Goal: Check status: Check status

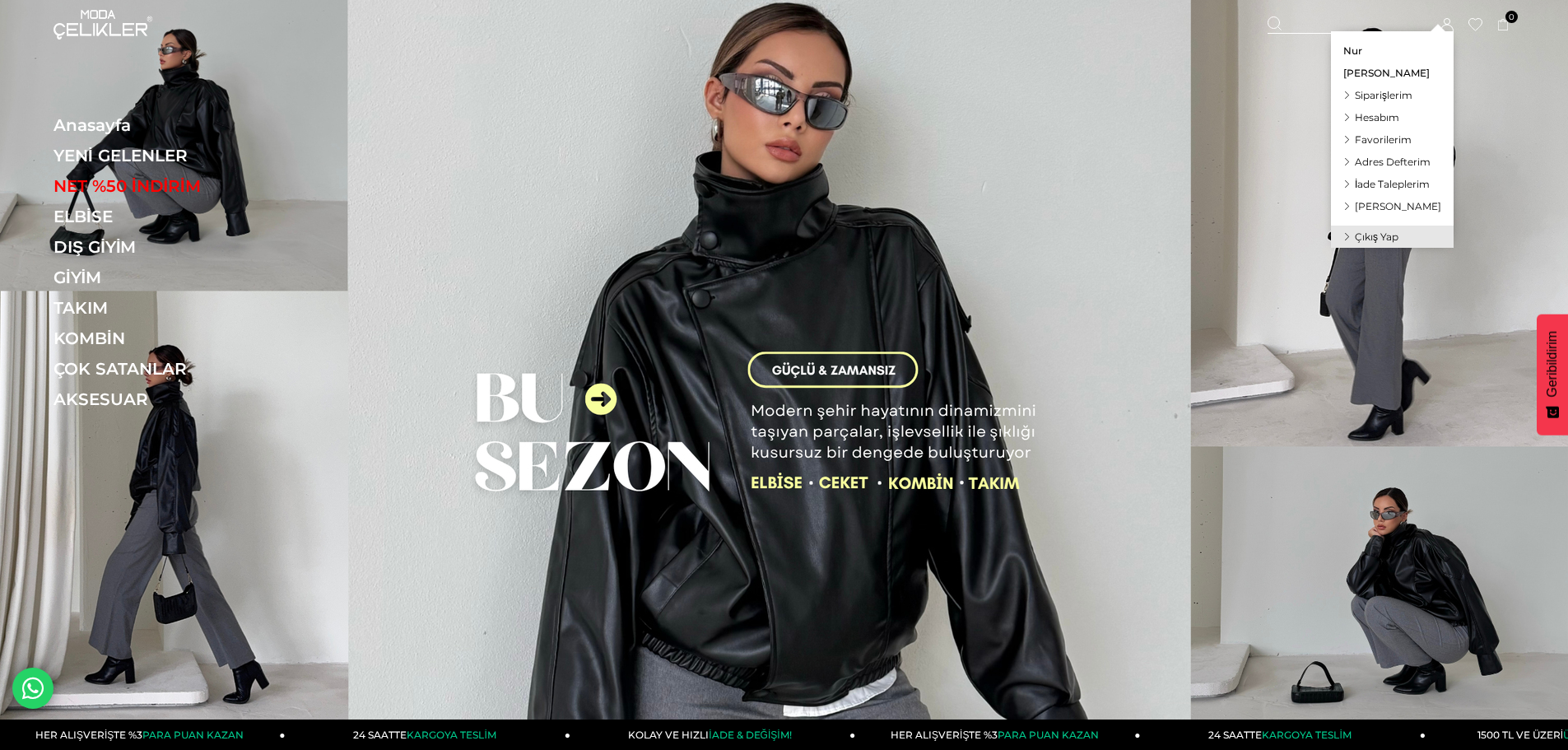
click at [1394, 98] on span "Siparişlerim" at bounding box center [1384, 95] width 58 height 12
click at [1388, 106] on link "Hesabım" at bounding box center [1392, 117] width 123 height 22
click at [1384, 114] on span "Hesabım" at bounding box center [1377, 117] width 44 height 12
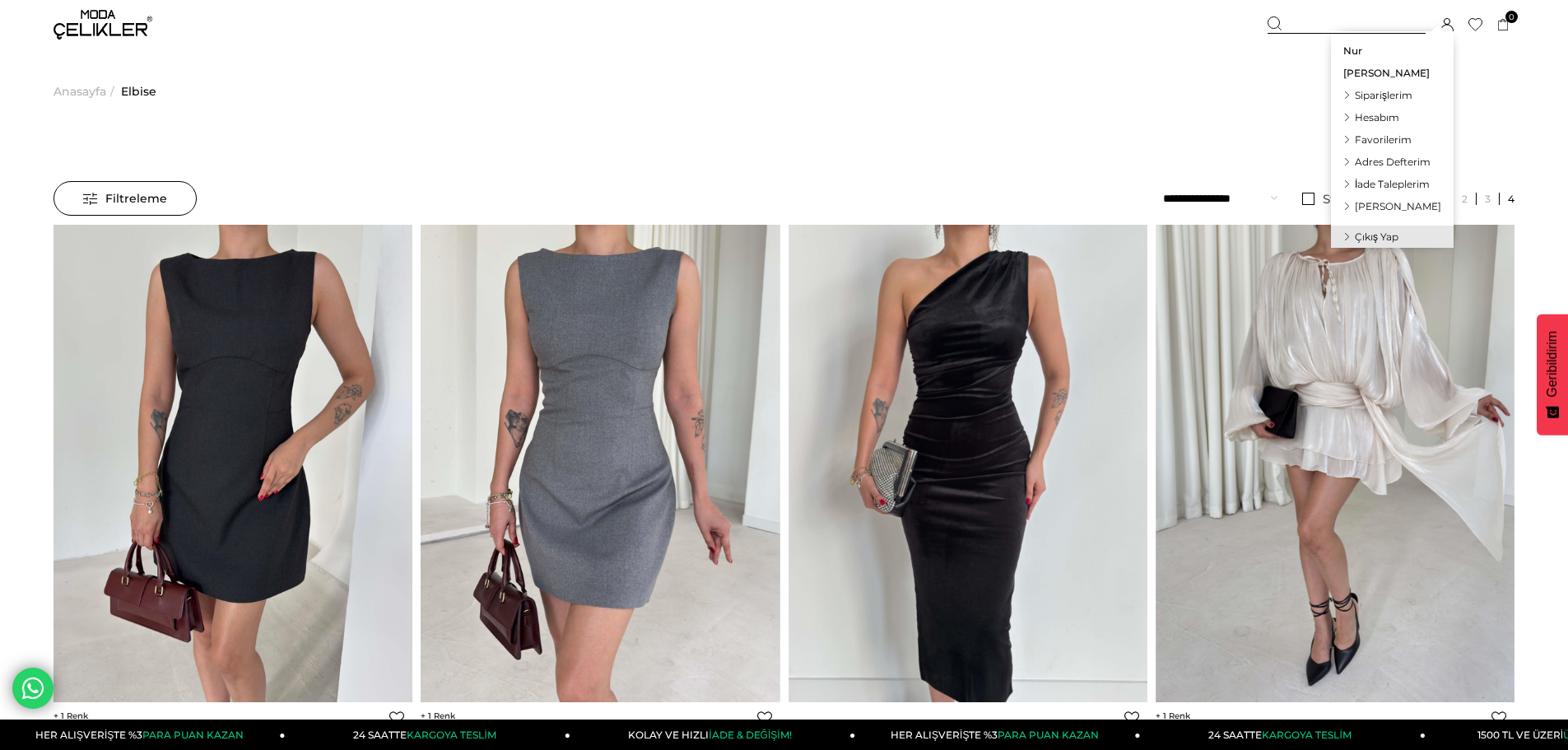
click at [1447, 26] on icon at bounding box center [1447, 25] width 13 height 13
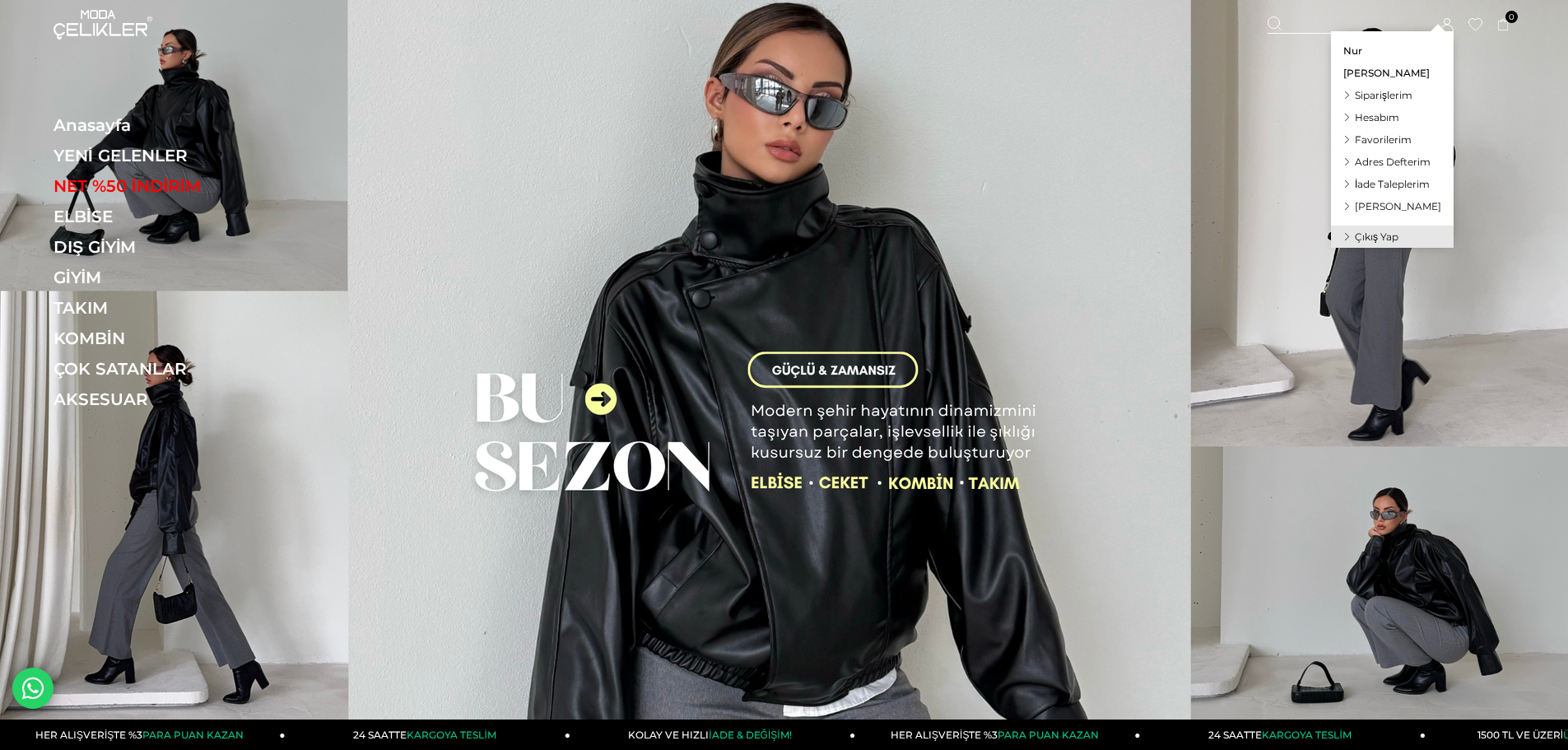
click at [1409, 95] on span "Siparişlerim" at bounding box center [1384, 95] width 58 height 12
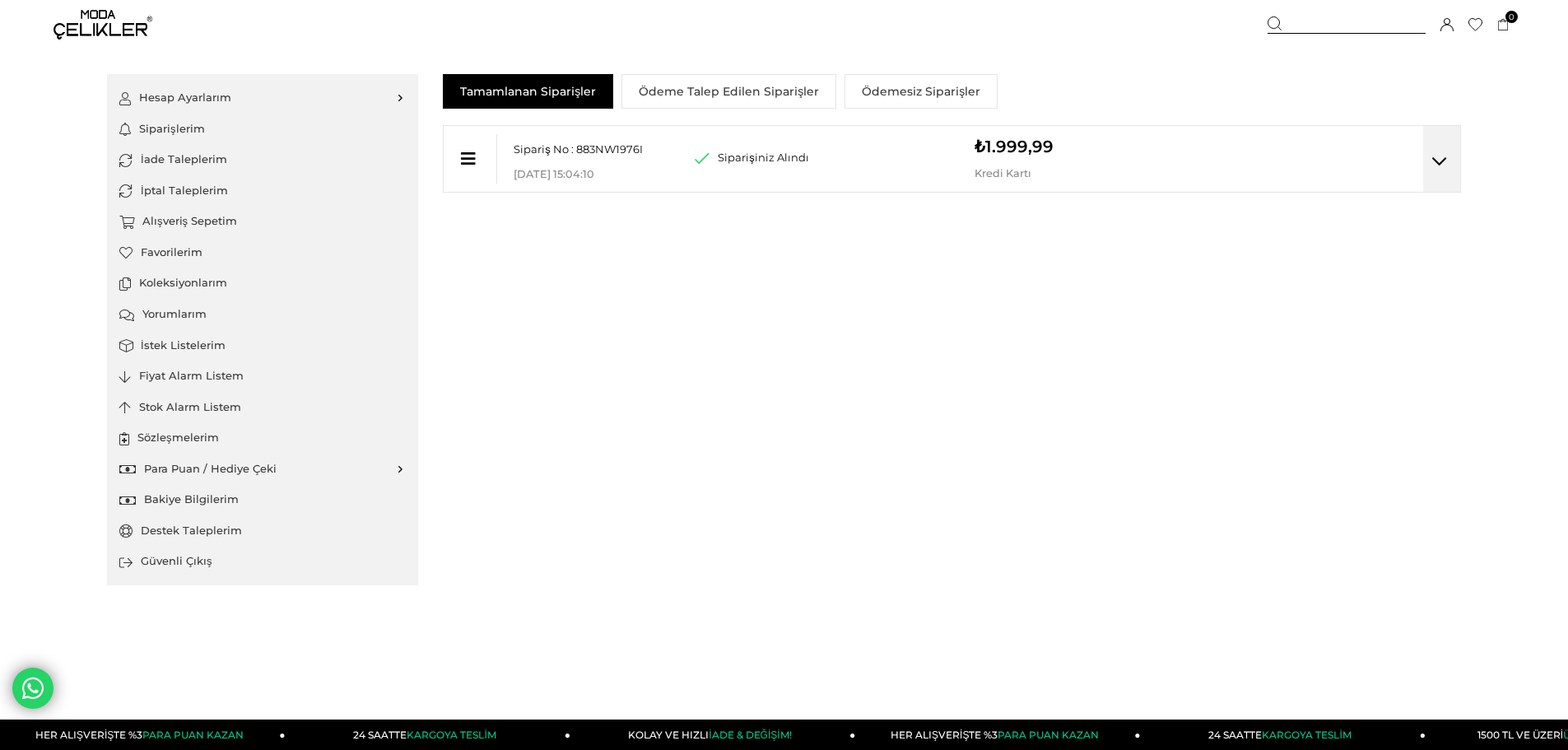
click at [1430, 153] on div at bounding box center [1442, 158] width 37 height 65
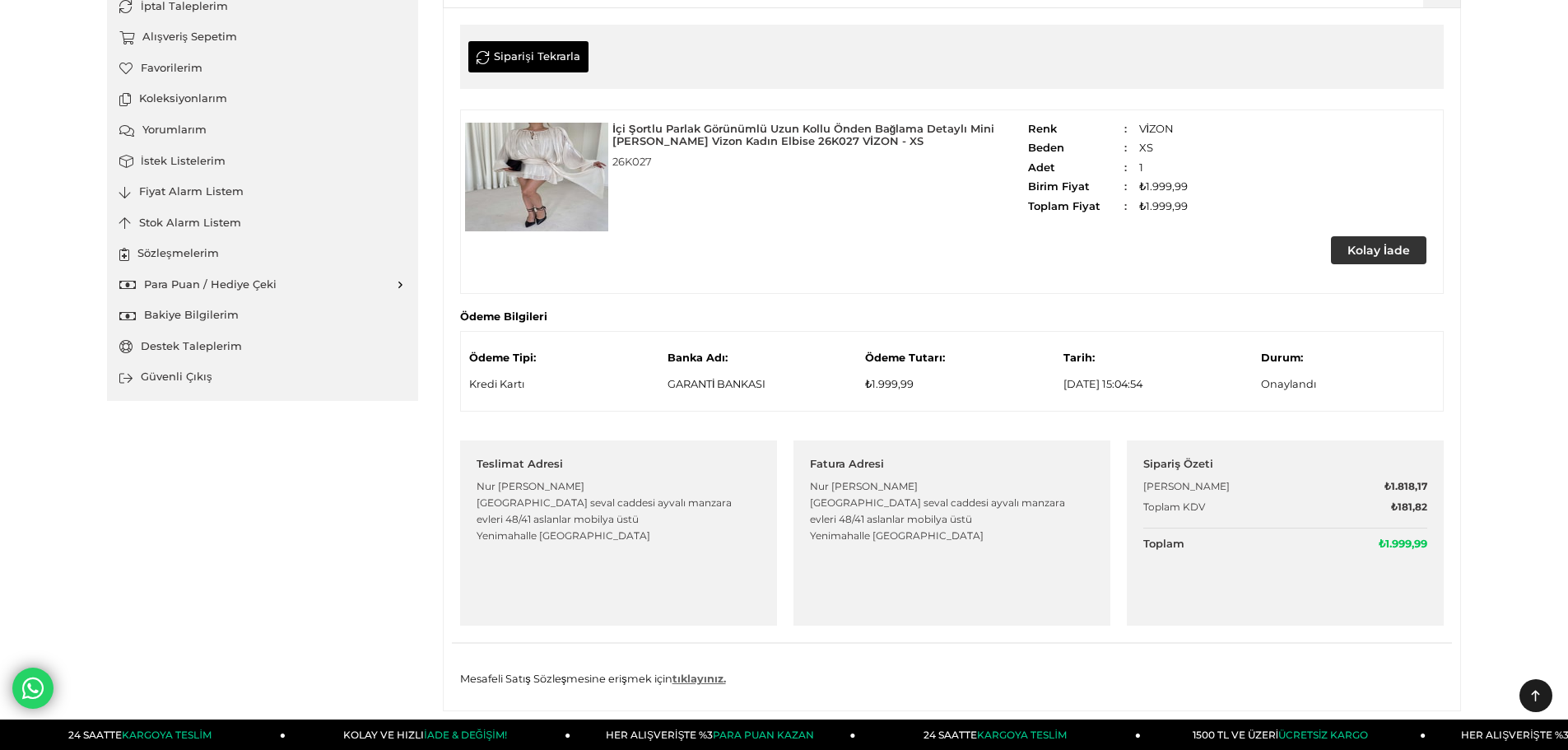
scroll to position [193, 0]
